Goal: Navigation & Orientation: Find specific page/section

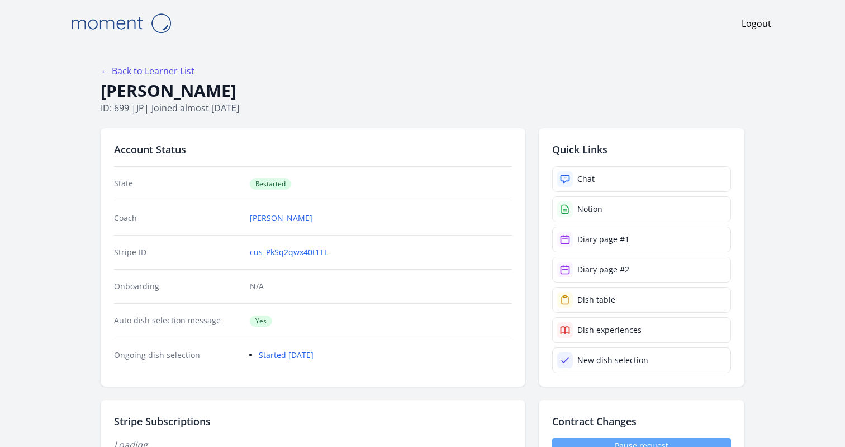
scroll to position [420, 0]
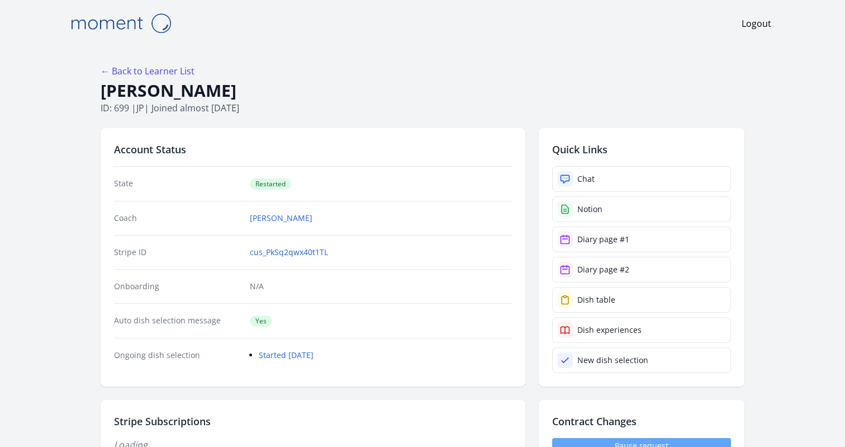
scroll to position [420, 0]
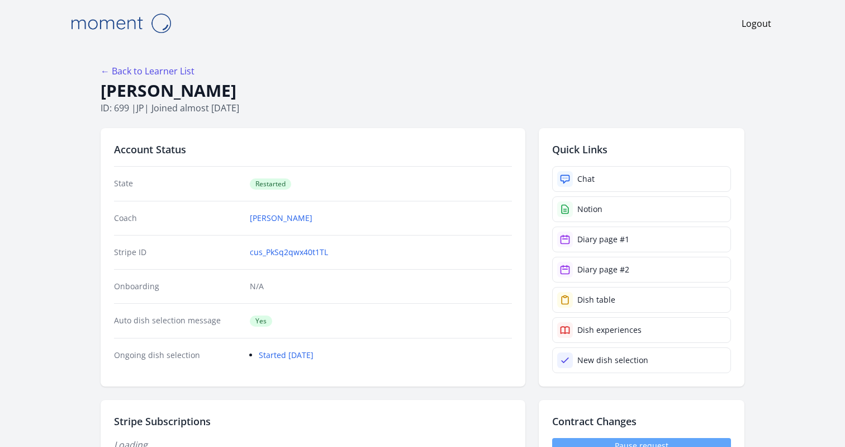
scroll to position [420, 0]
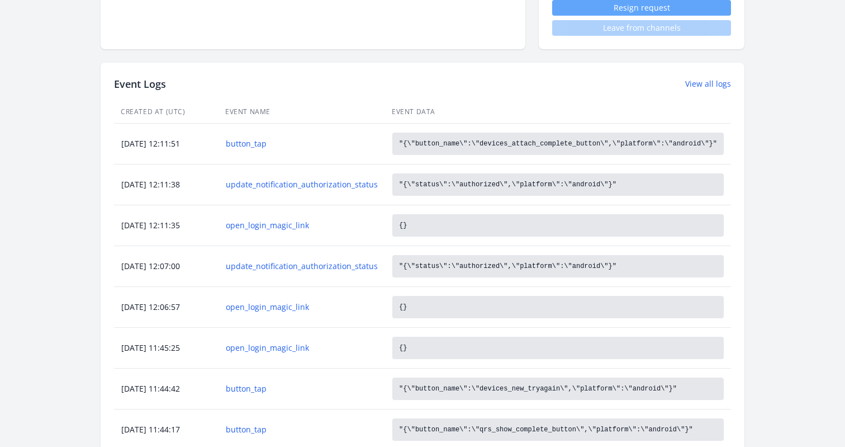
scroll to position [419, 0]
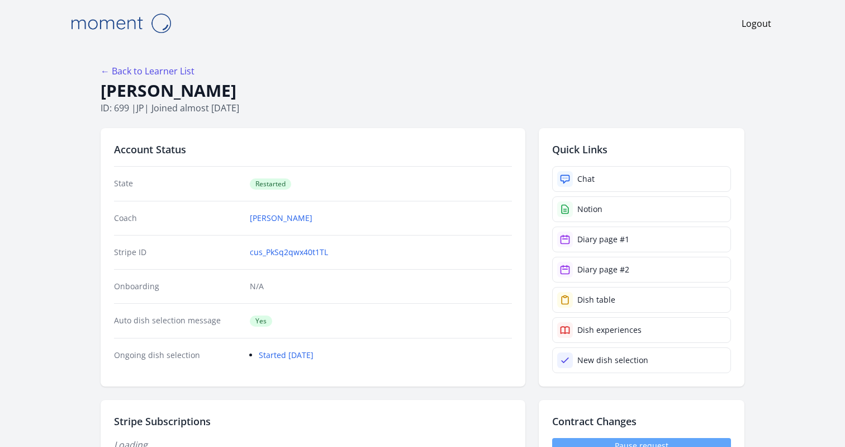
scroll to position [419, 0]
